Goal: Complete application form

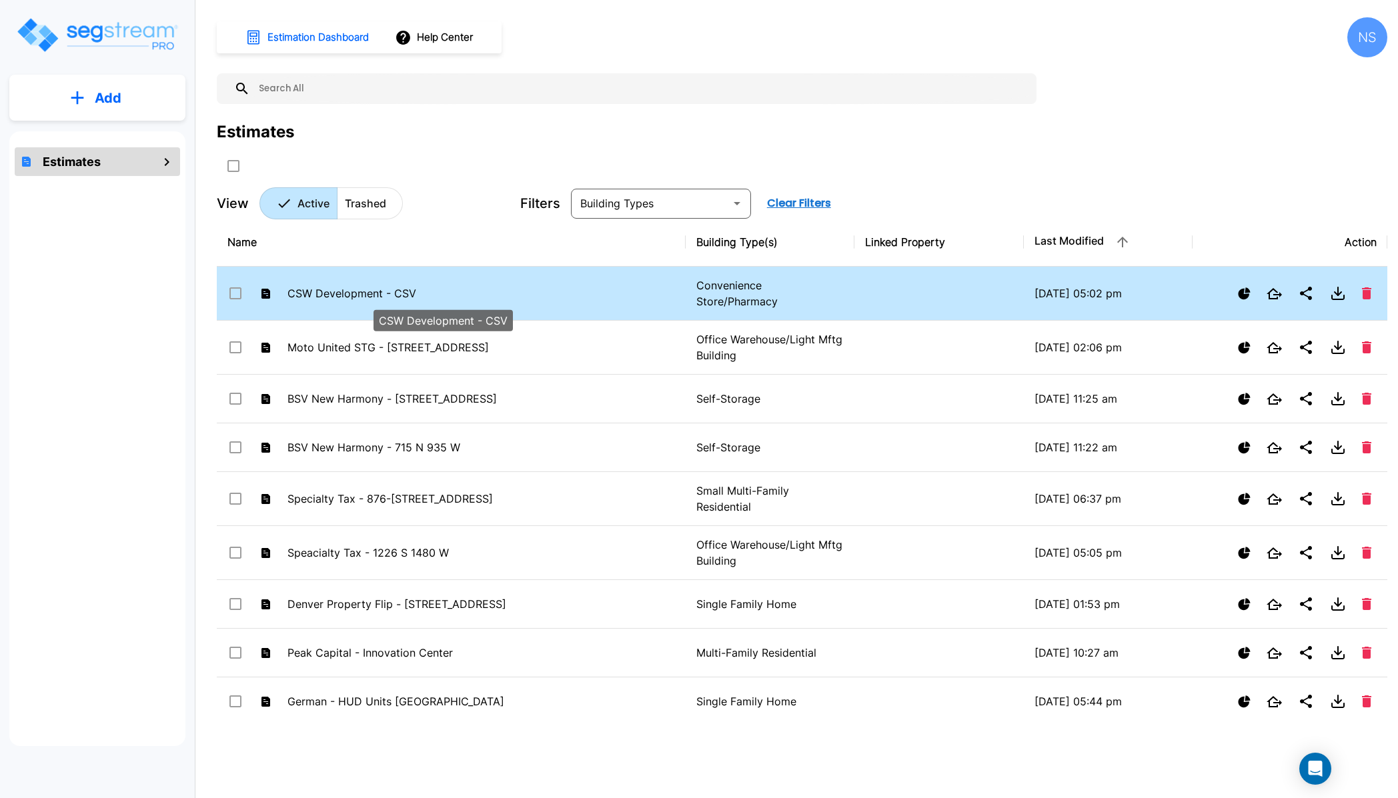
click at [353, 294] on p "CSW Development - CSV" at bounding box center [441, 293] width 309 height 16
checkbox input "false"
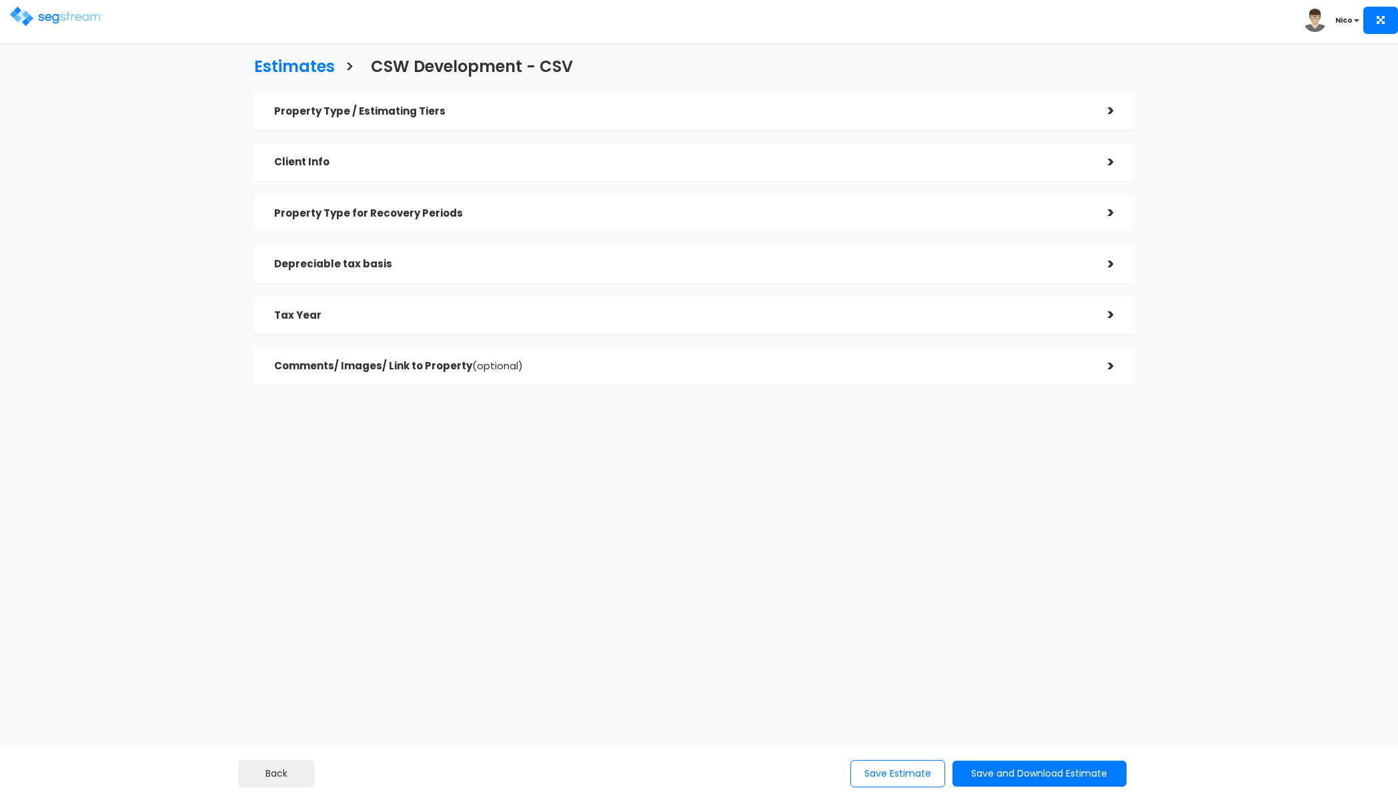
select select "TX"
checkbox input "true"
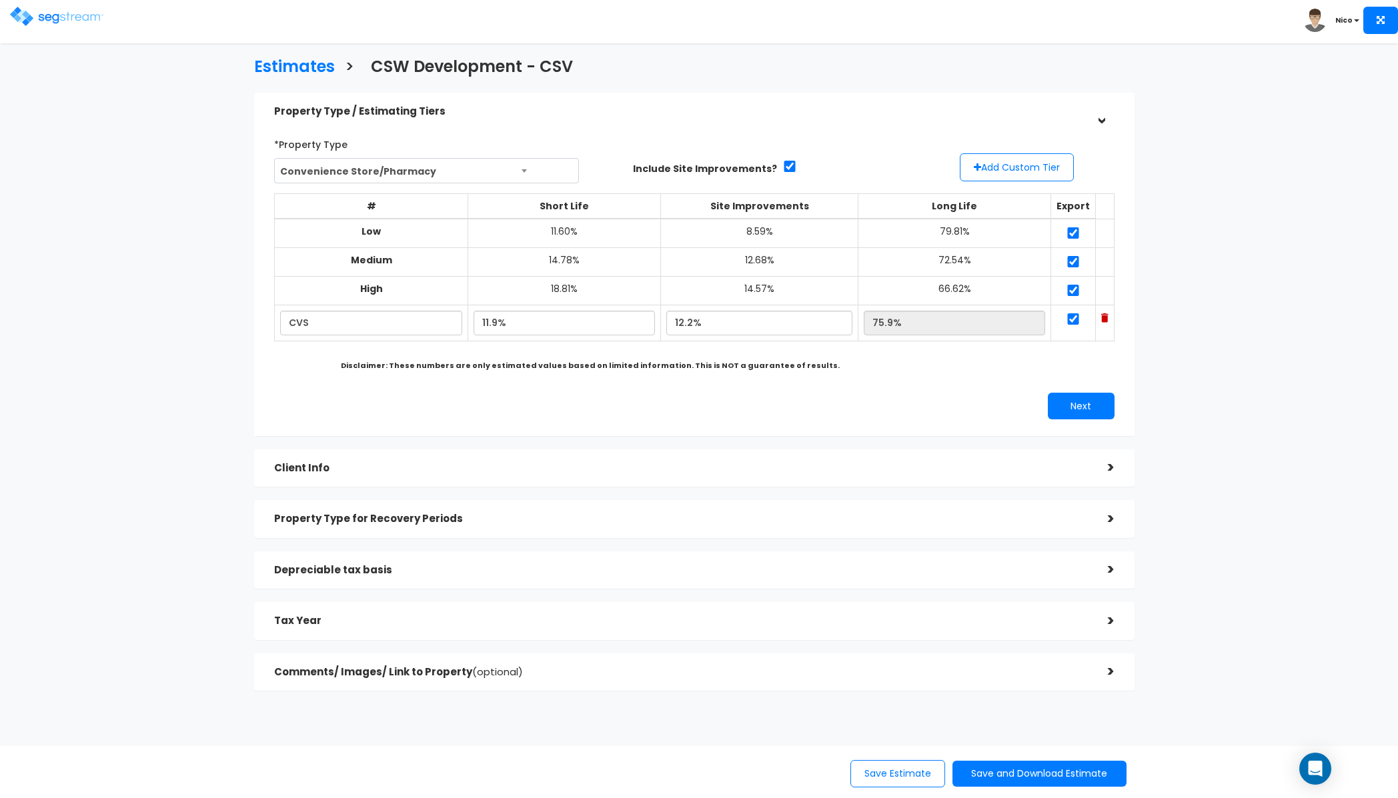
click at [337, 463] on h5 "Client Info" at bounding box center [680, 468] width 813 height 11
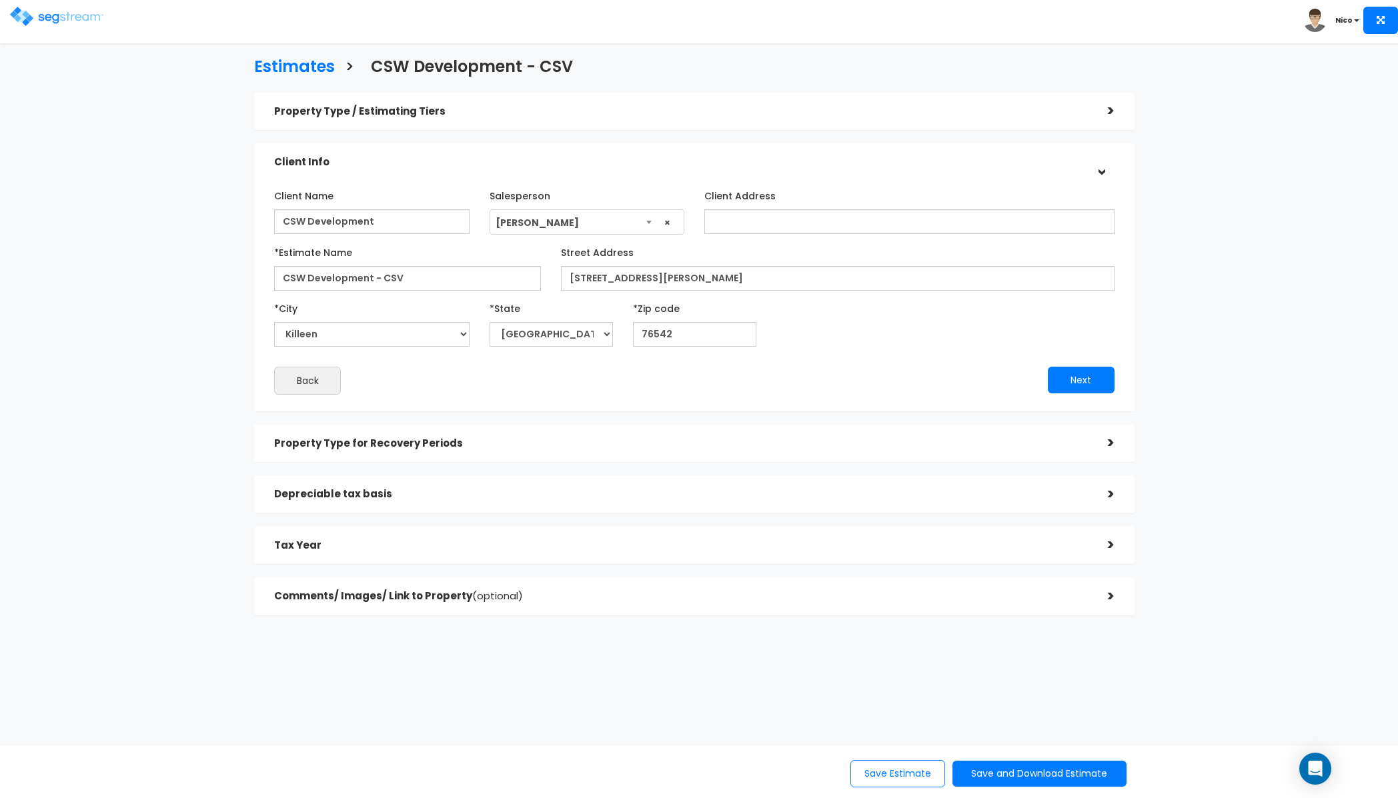
click at [311, 540] on h5 "Tax Year" at bounding box center [680, 545] width 813 height 11
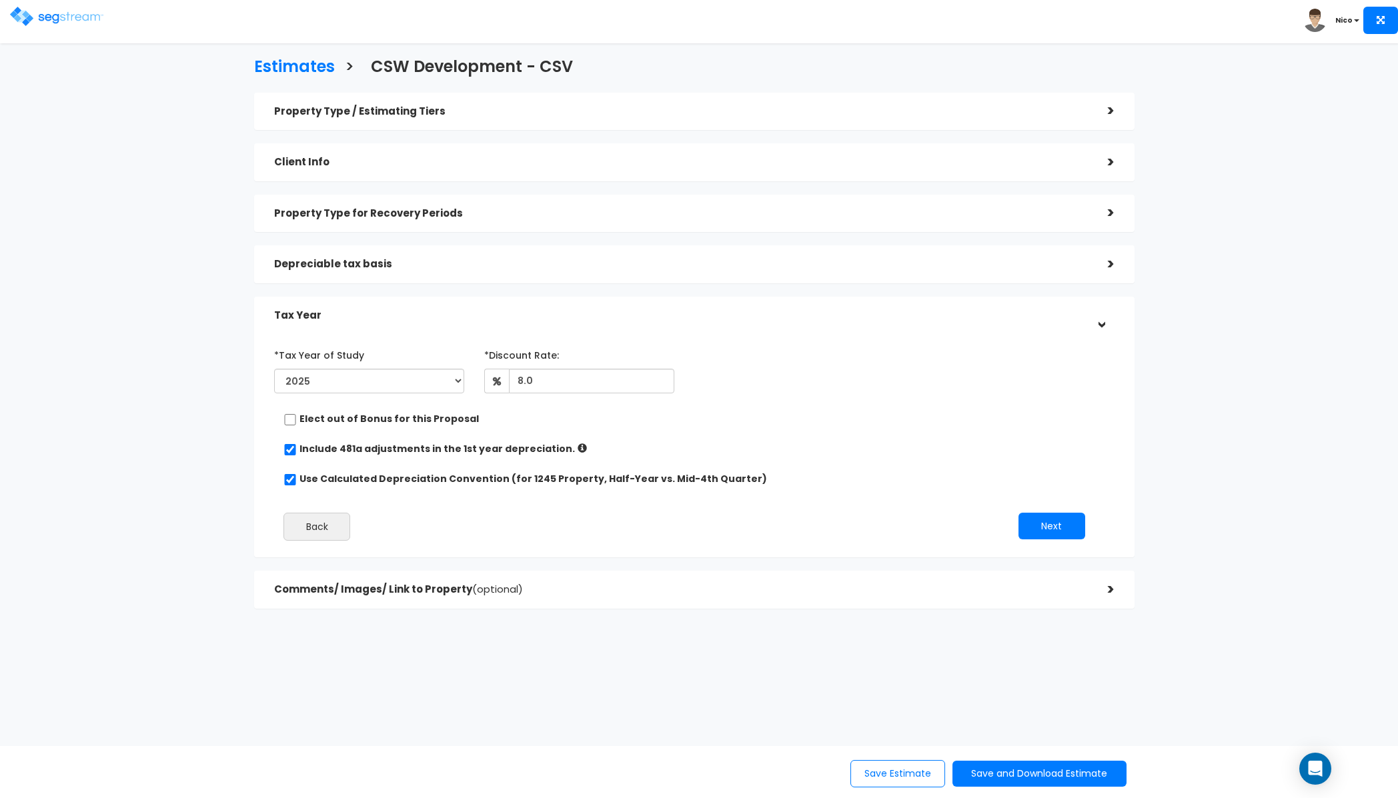
click at [342, 589] on h5 "Comments/ Images/ Link to Property (optional)" at bounding box center [680, 589] width 813 height 11
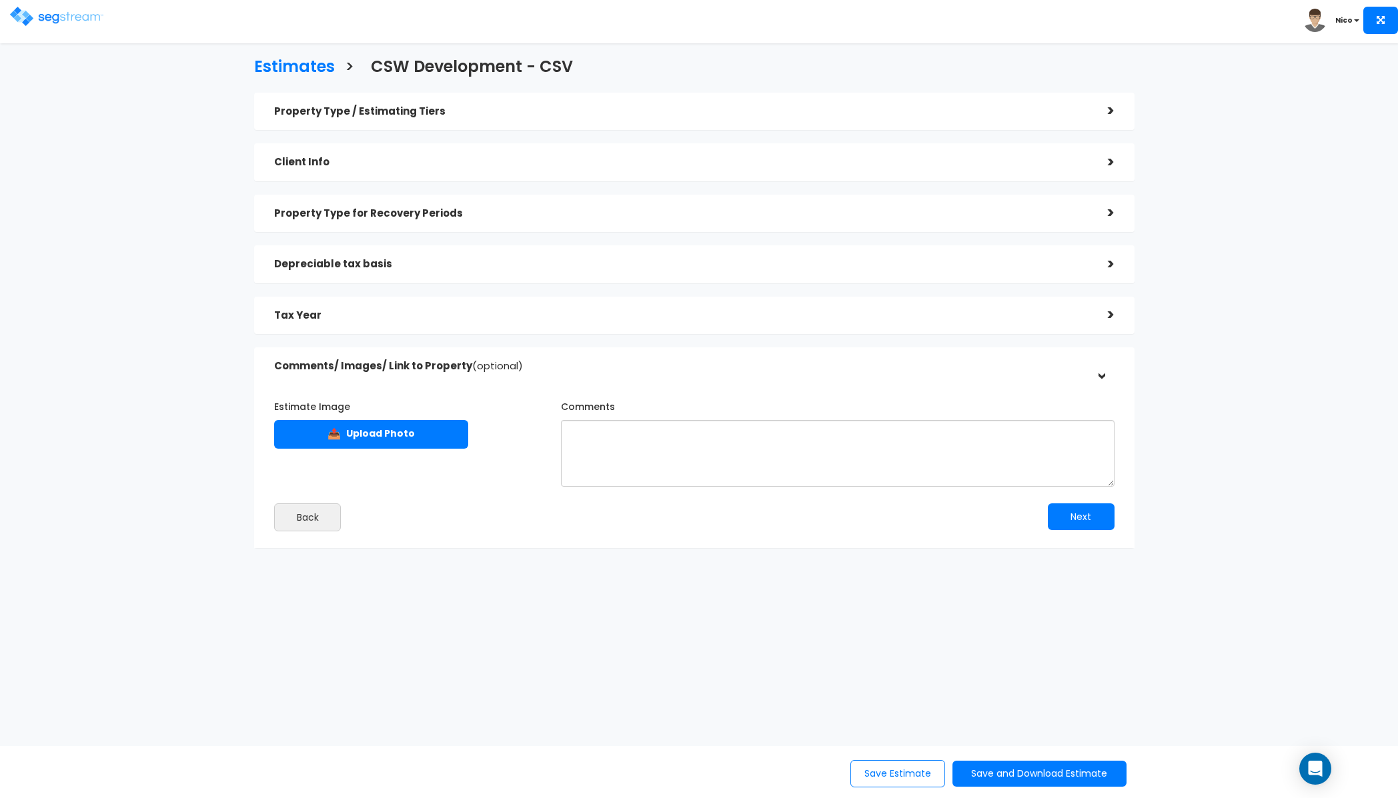
click at [325, 274] on div "Depreciable tax basis" at bounding box center [680, 264] width 813 height 25
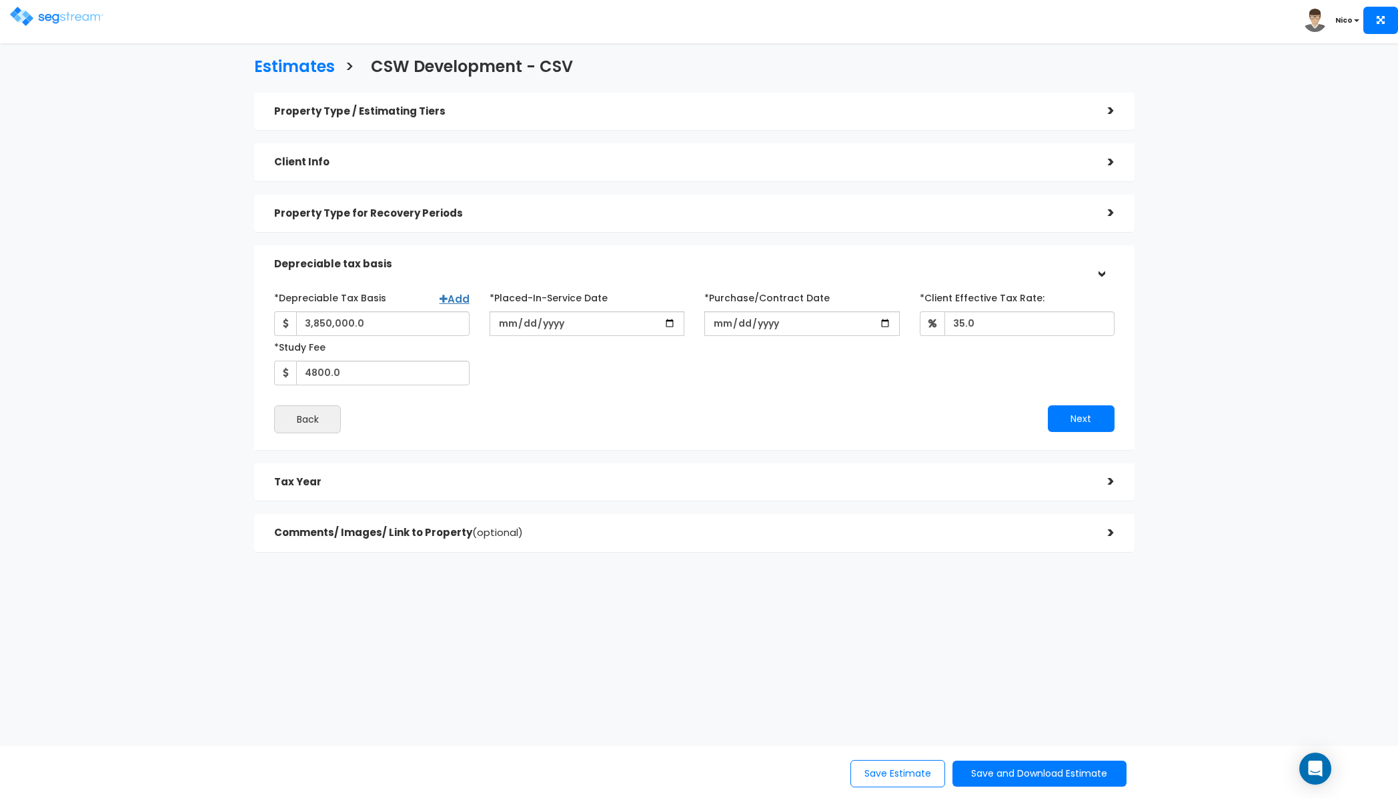
click at [325, 208] on h5 "Property Type for Recovery Periods" at bounding box center [680, 213] width 813 height 11
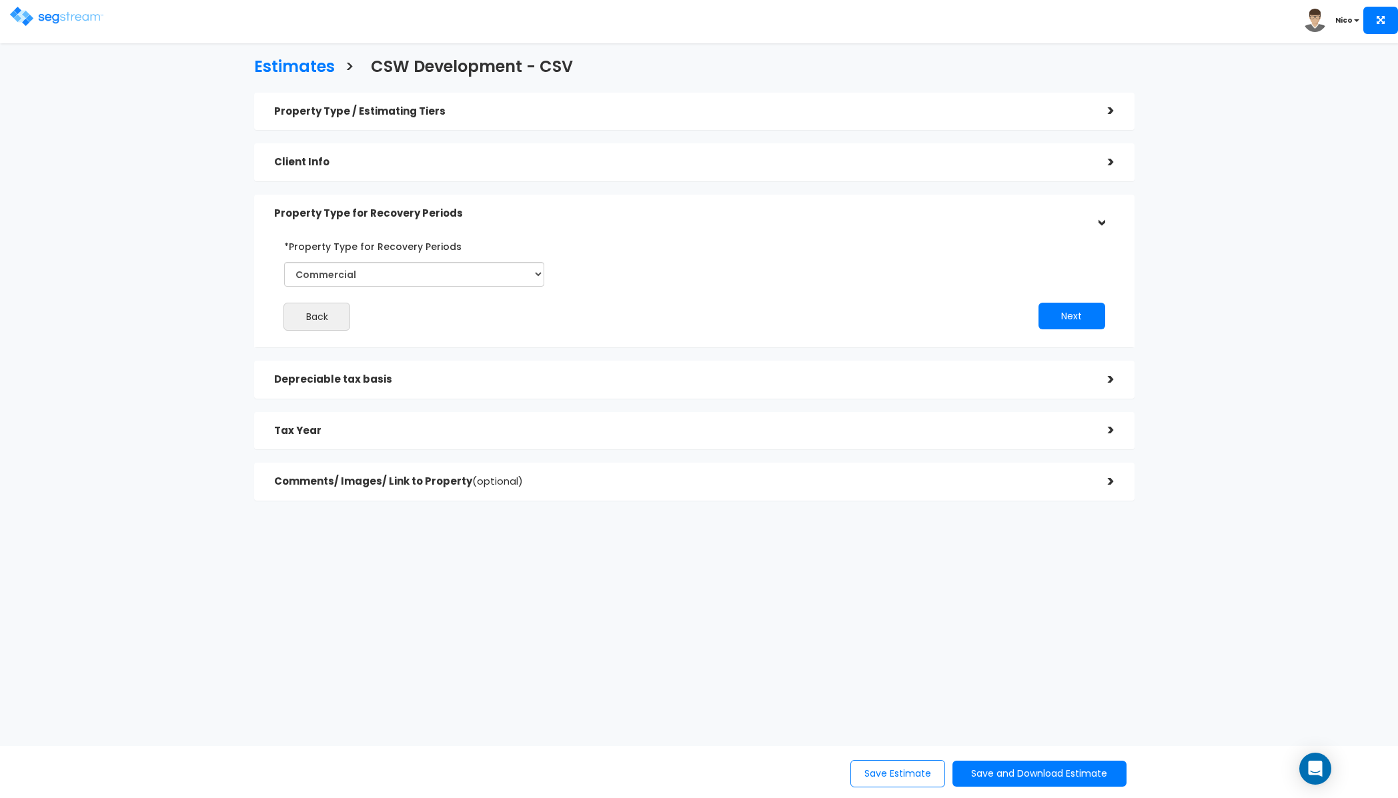
click at [319, 166] on h5 "Client Info" at bounding box center [680, 162] width 813 height 11
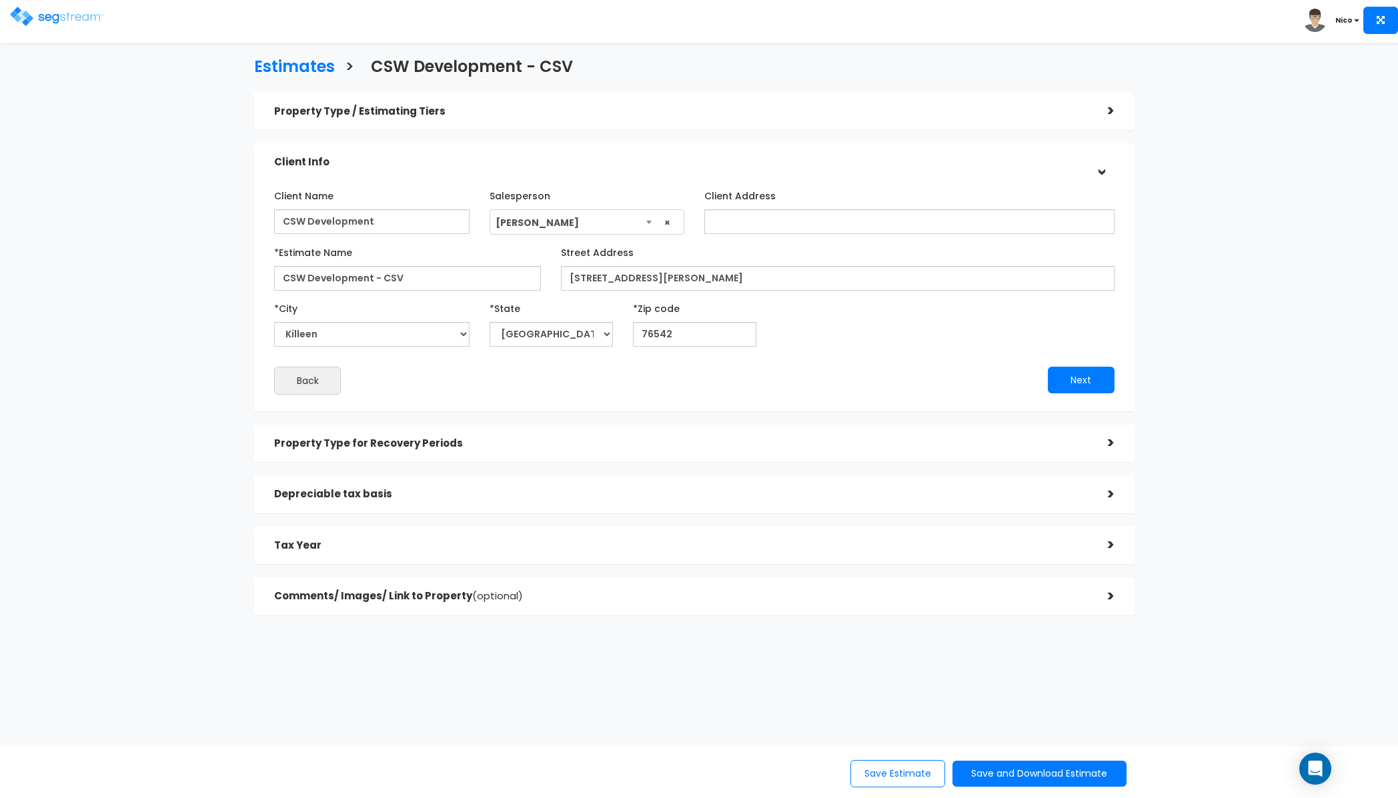
click at [306, 113] on h5 "Property Type / Estimating Tiers" at bounding box center [680, 111] width 813 height 11
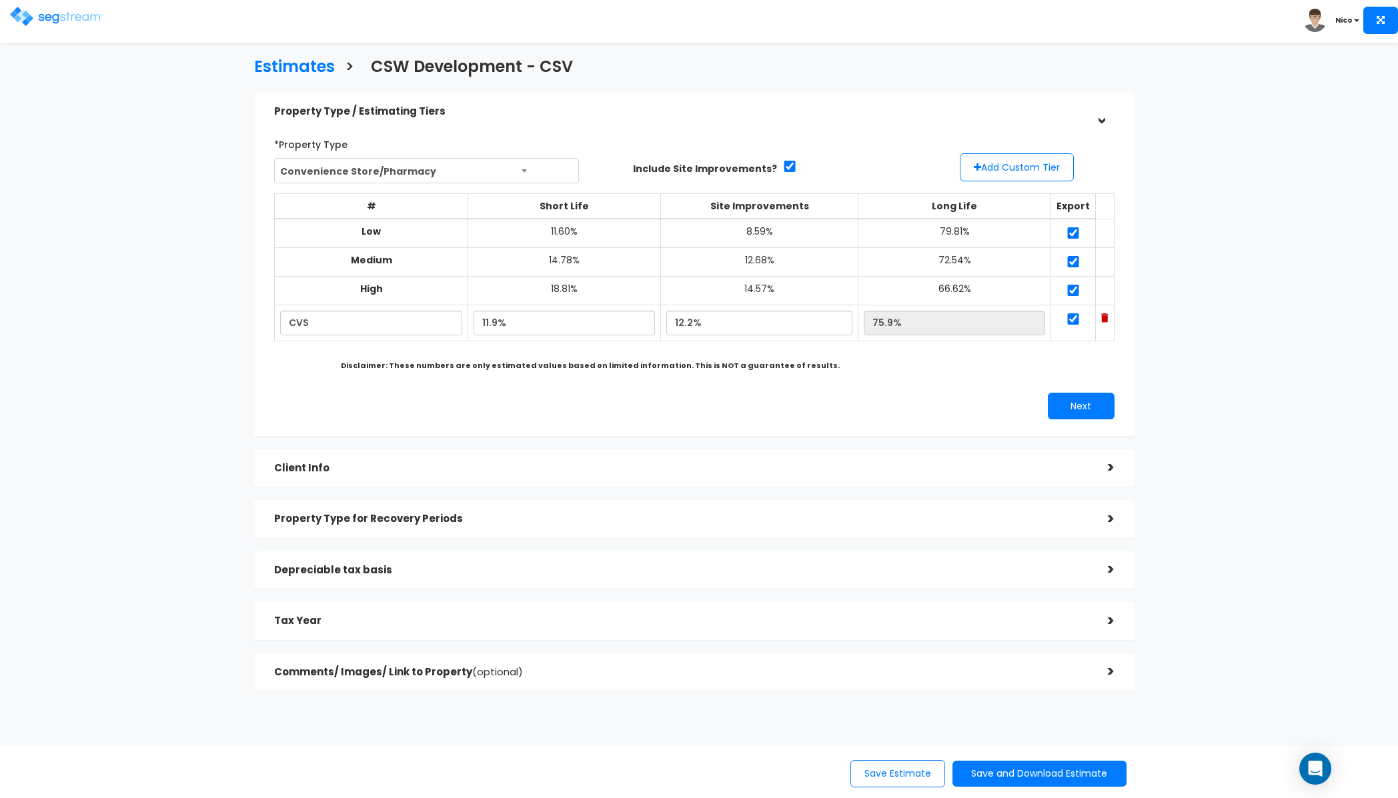
click at [286, 554] on div "Depreciable tax basis >" at bounding box center [694, 570] width 880 height 38
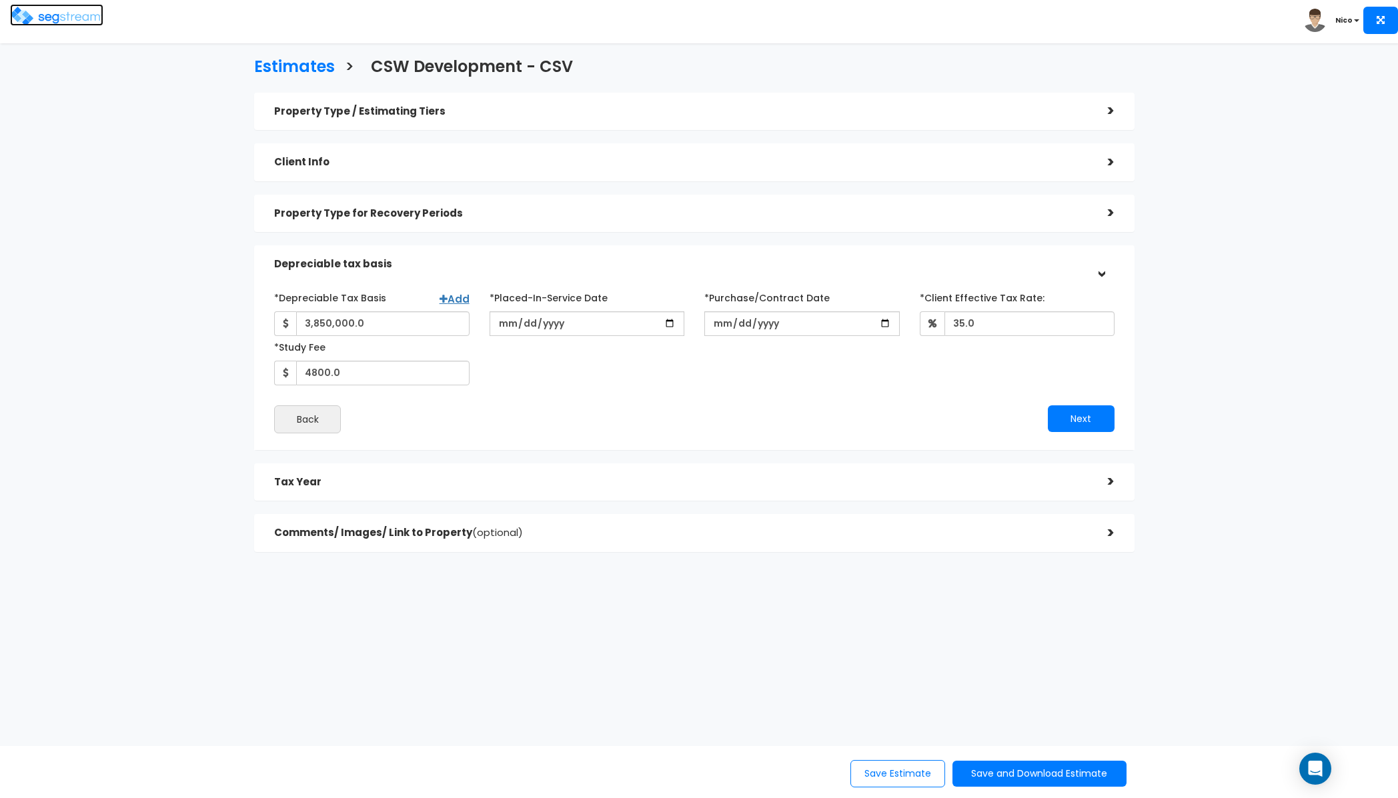
click at [43, 19] on img at bounding box center [56, 16] width 93 height 19
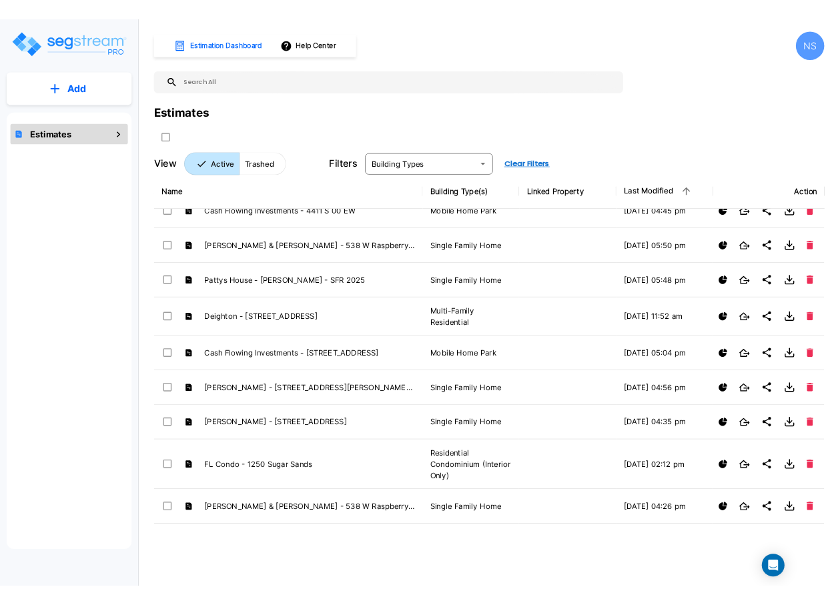
scroll to position [2296, 0]
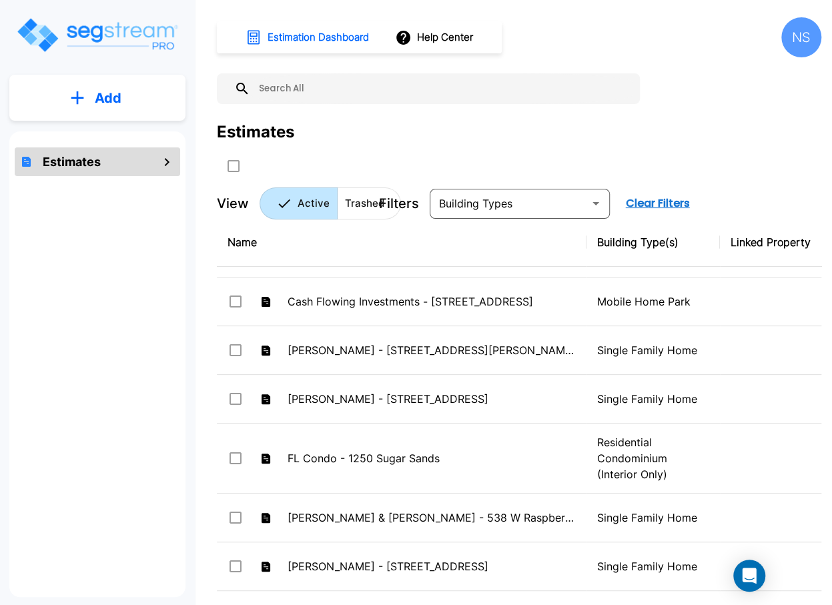
click at [135, 25] on img "mailbox folders" at bounding box center [96, 35] width 163 height 38
